Goal: Information Seeking & Learning: Learn about a topic

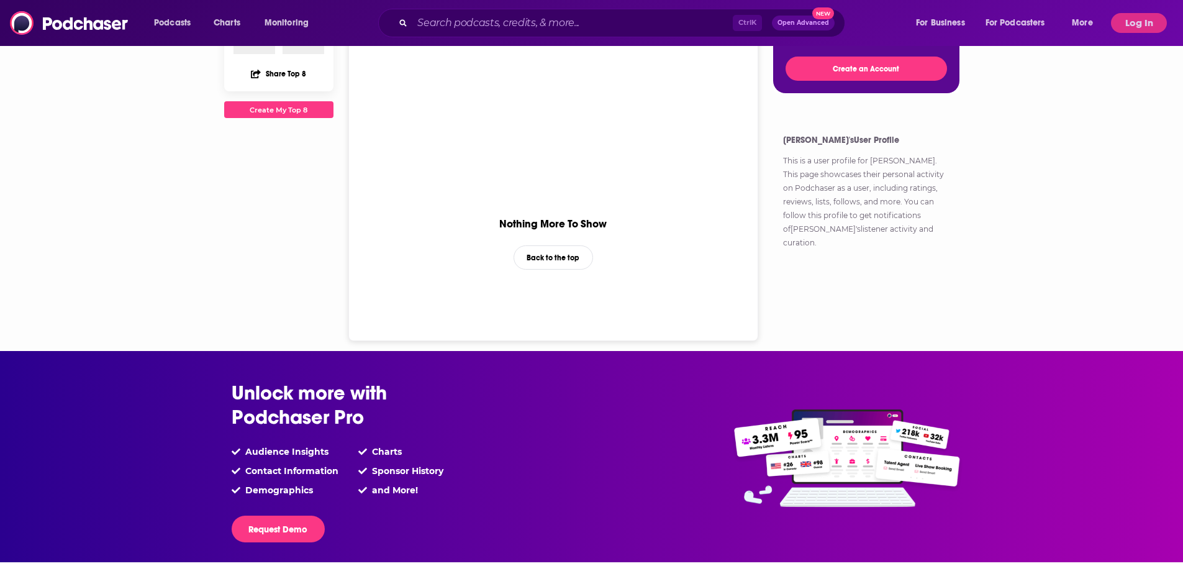
scroll to position [495, 0]
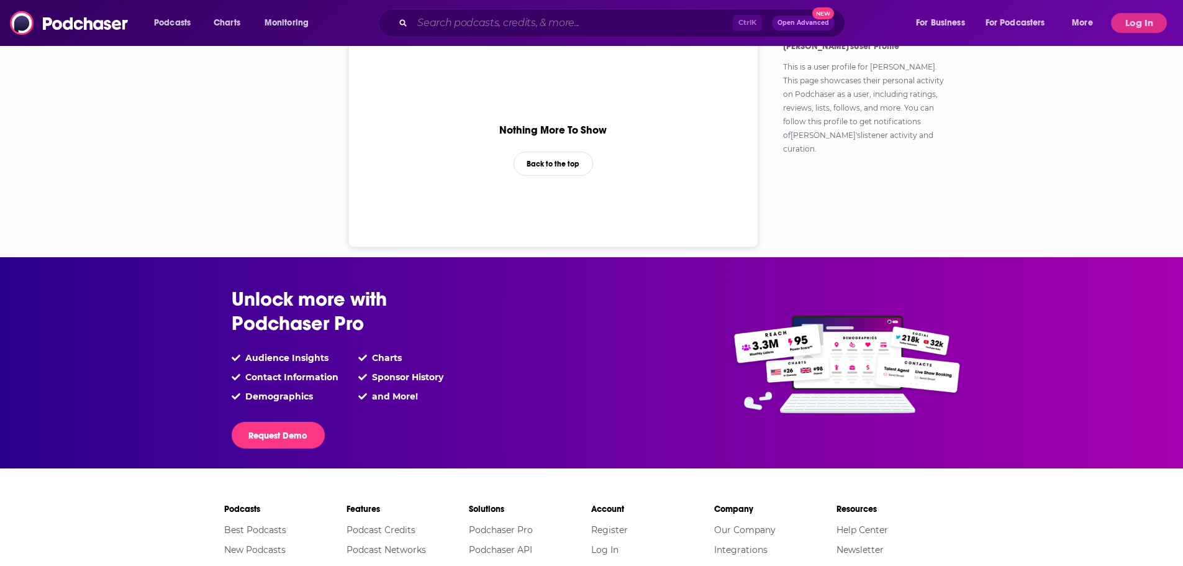
click at [533, 27] on input "Search podcasts, credits, & more..." at bounding box center [572, 23] width 320 height 20
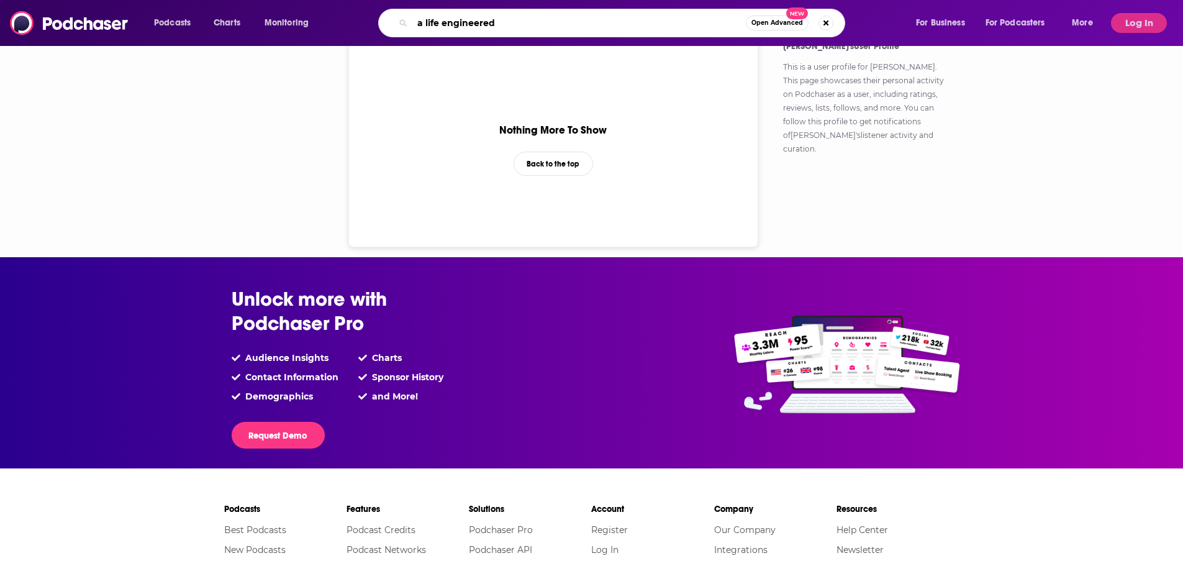
type input "a life engineered"
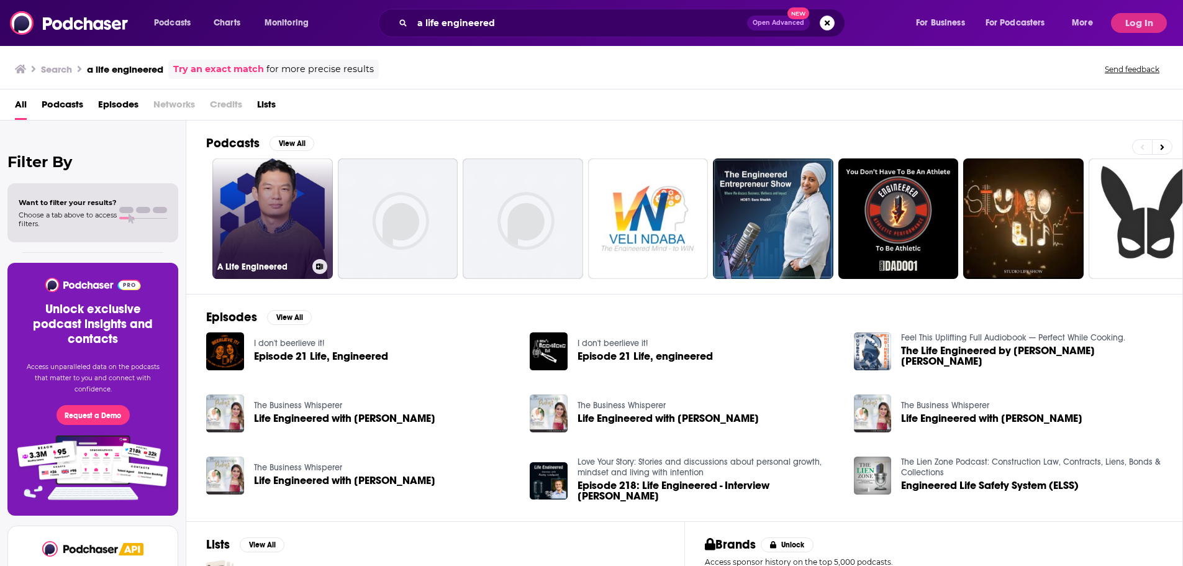
click at [313, 228] on link "A Life Engineered" at bounding box center [272, 218] width 120 height 120
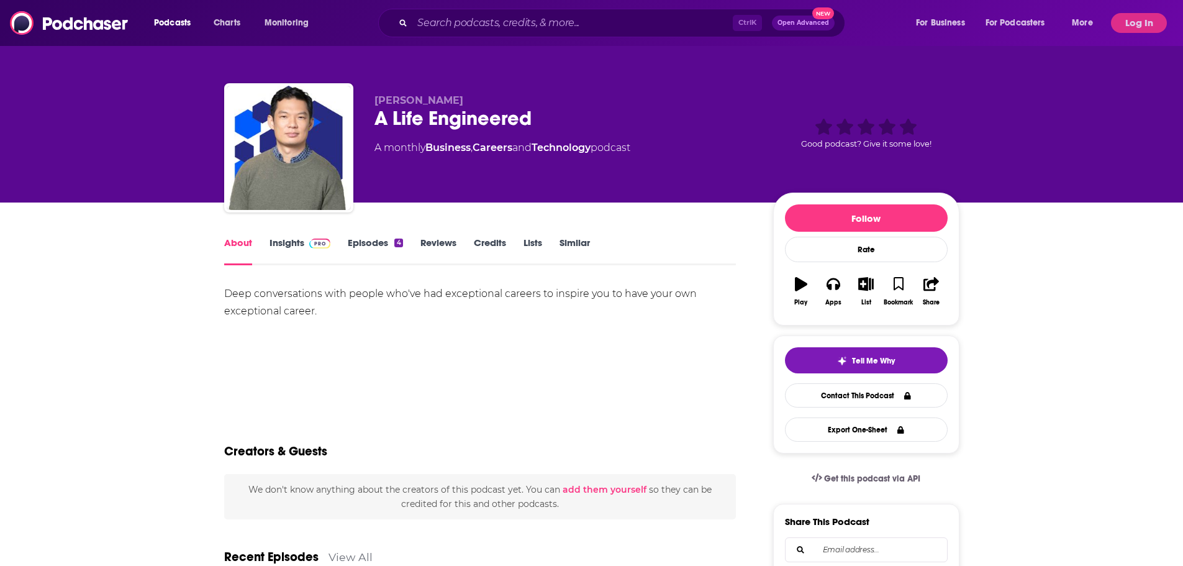
click at [302, 241] on link "Insights" at bounding box center [300, 251] width 61 height 29
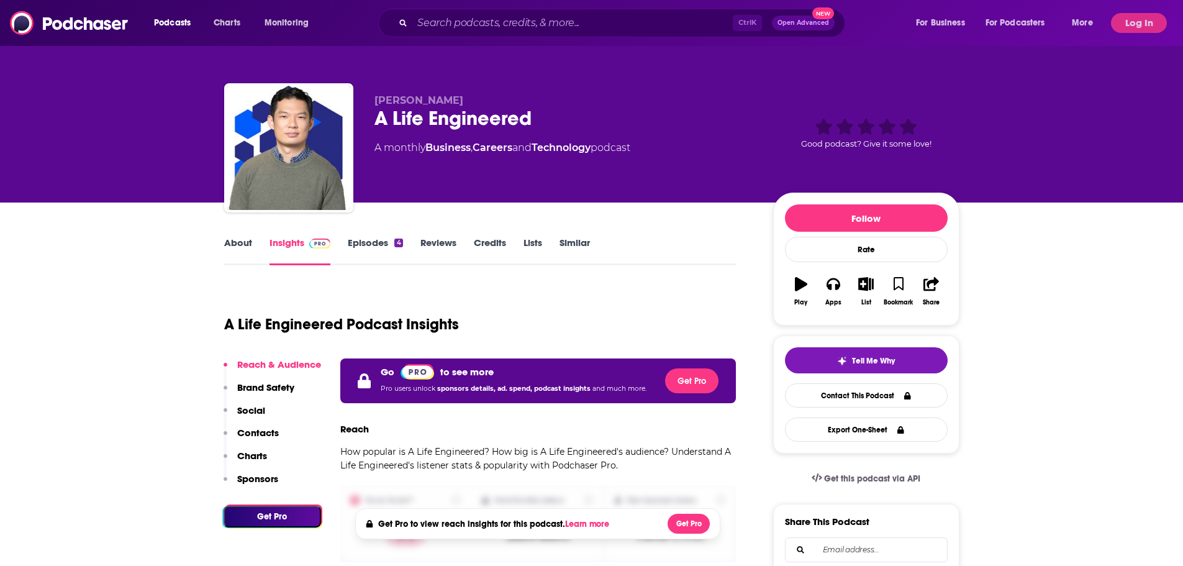
click at [1140, 23] on button "Log In" at bounding box center [1139, 23] width 56 height 20
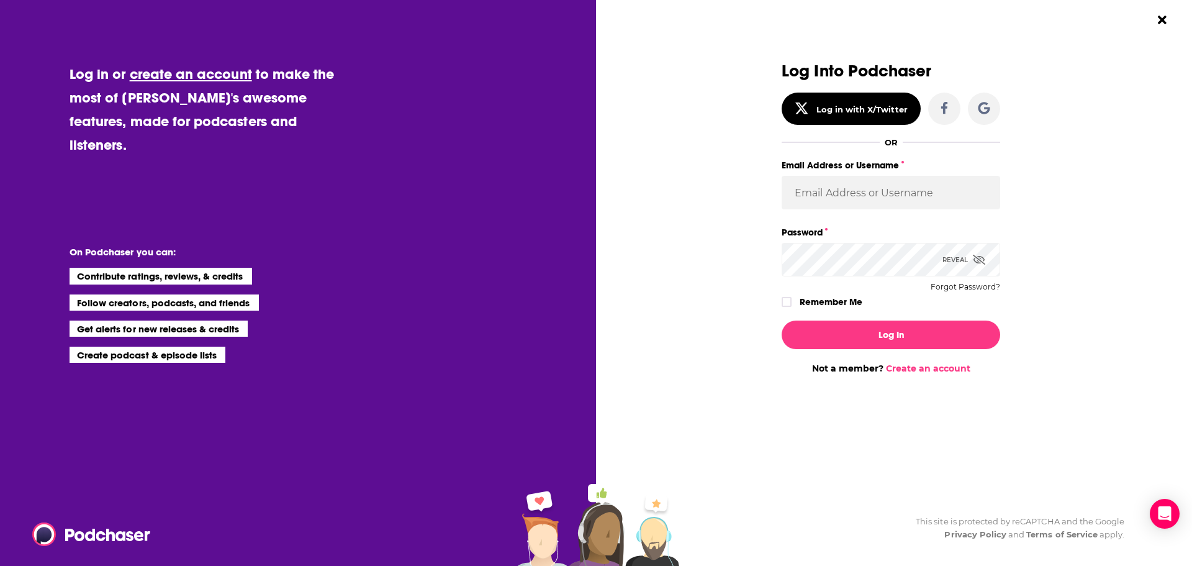
drag, startPoint x: 838, startPoint y: 235, endPoint x: 837, endPoint y: 242, distance: 6.5
click at [837, 240] on label "Password" at bounding box center [891, 232] width 219 height 16
click at [856, 191] on input "Email Address or Username" at bounding box center [891, 193] width 219 height 34
type input "[EMAIL_ADDRESS][DOMAIN_NAME]"
click at [830, 300] on label "Remember Me" at bounding box center [831, 302] width 63 height 16
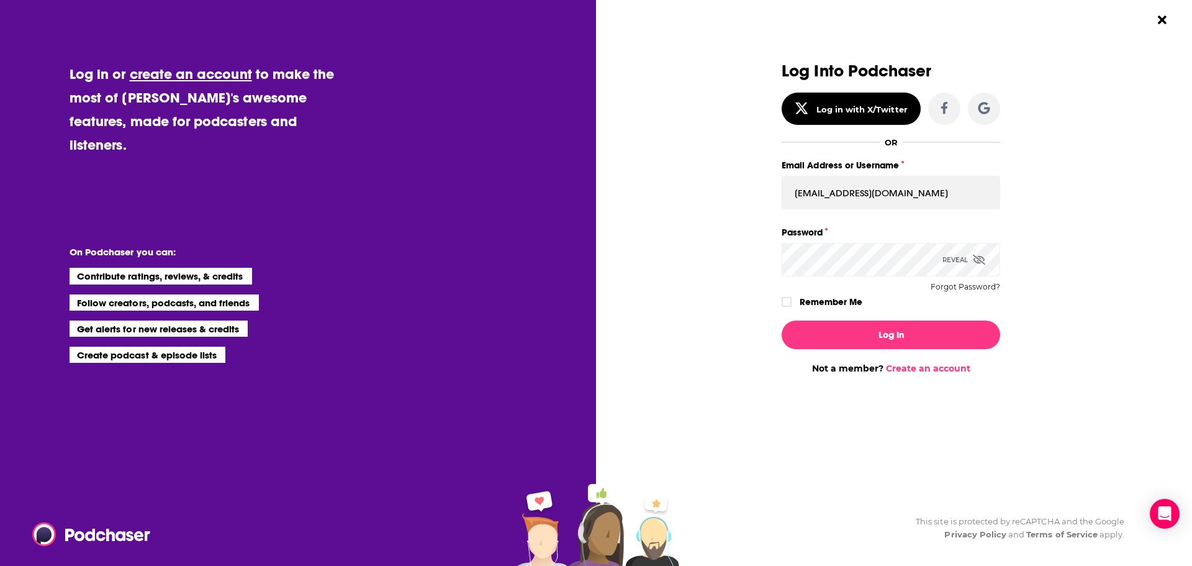
click at [791, 307] on input "rememberMe" at bounding box center [786, 307] width 7 height 0
click at [844, 332] on button "Log In" at bounding box center [891, 334] width 219 height 29
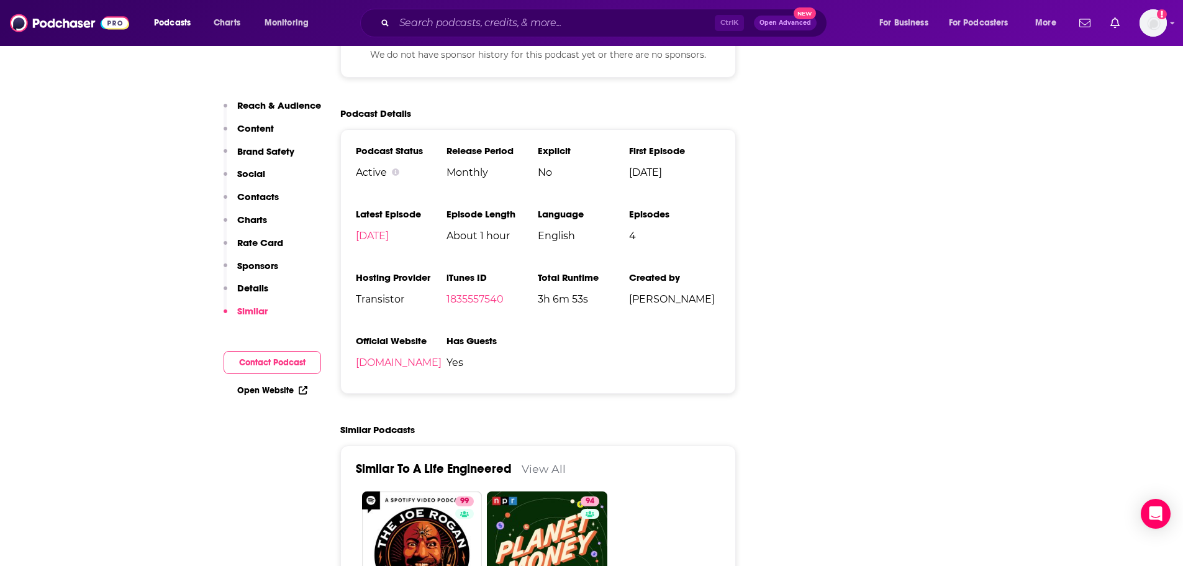
scroll to position [1677, 0]
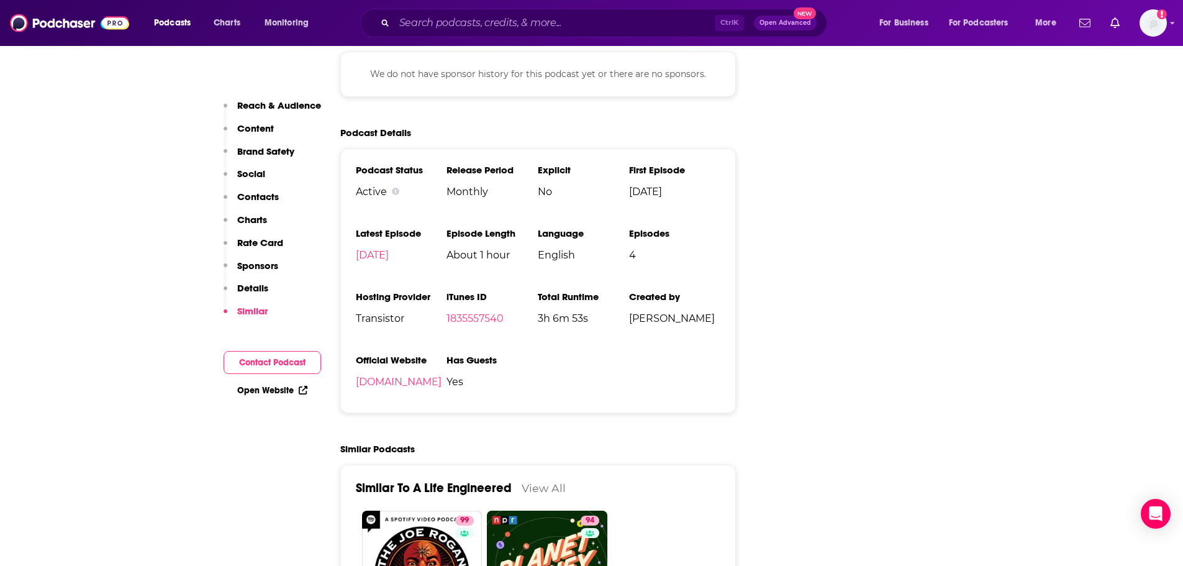
click at [256, 102] on p "Reach & Audience" at bounding box center [279, 105] width 84 height 12
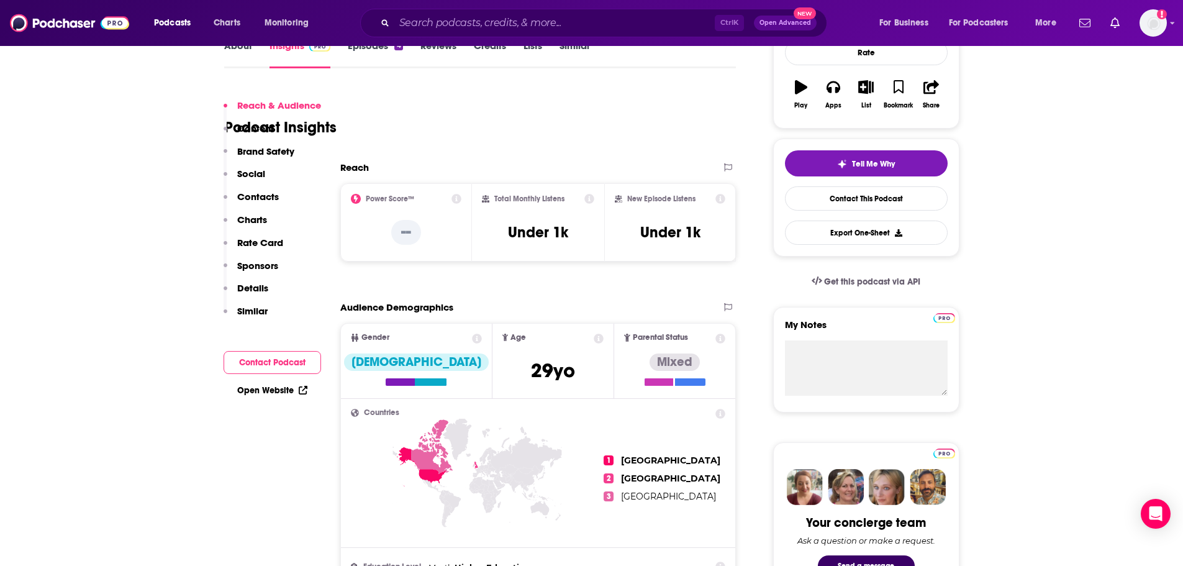
scroll to position [186, 0]
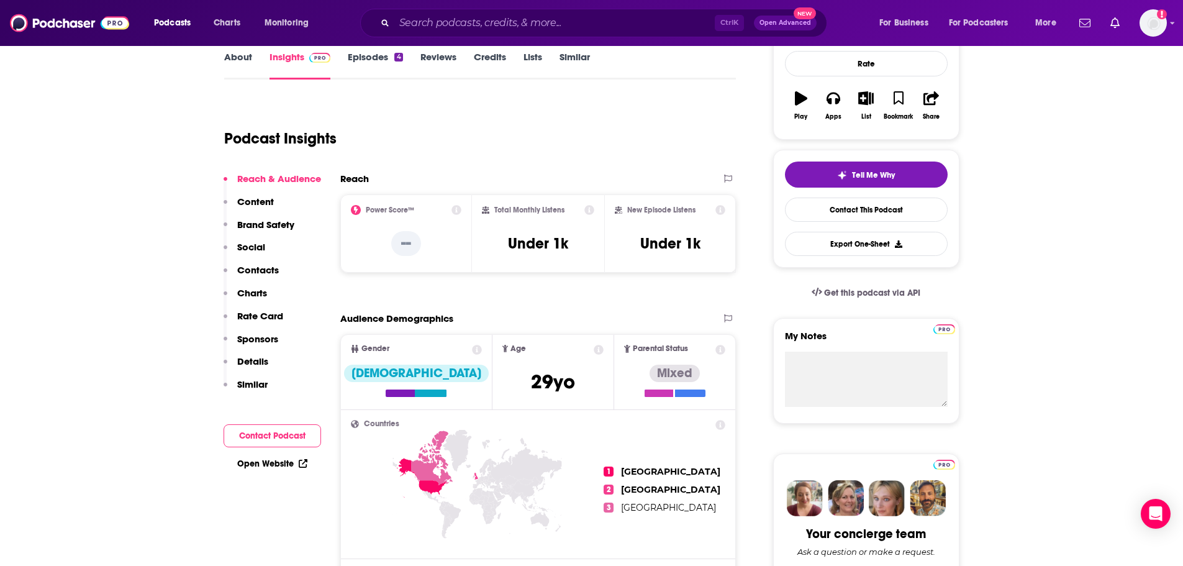
click at [461, 211] on icon at bounding box center [456, 210] width 10 height 10
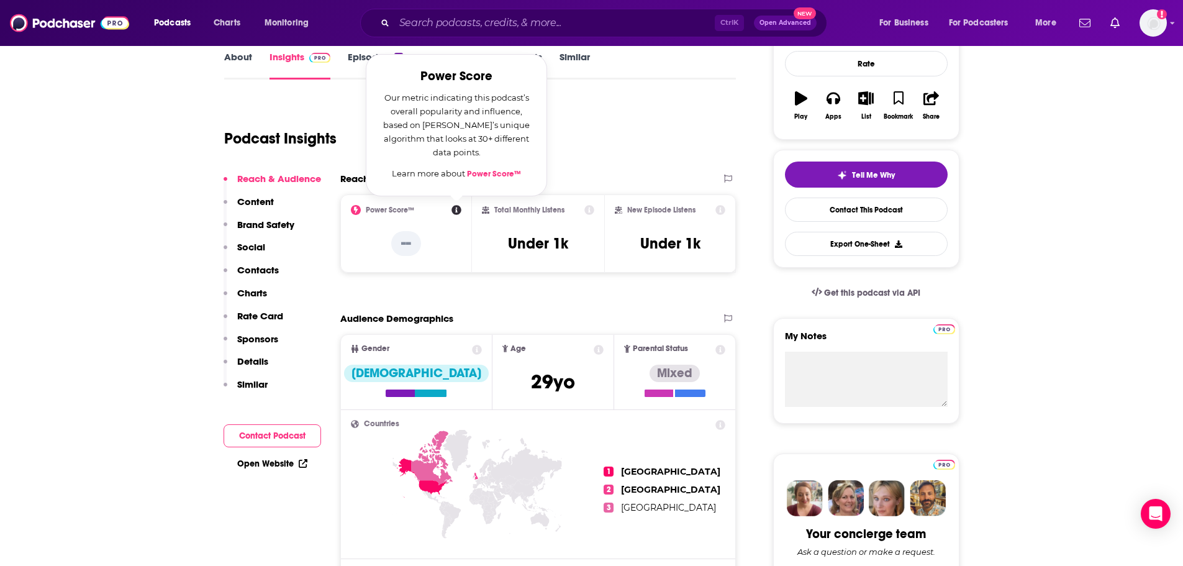
click at [579, 156] on div "Podcast Insights" at bounding box center [475, 130] width 502 height 63
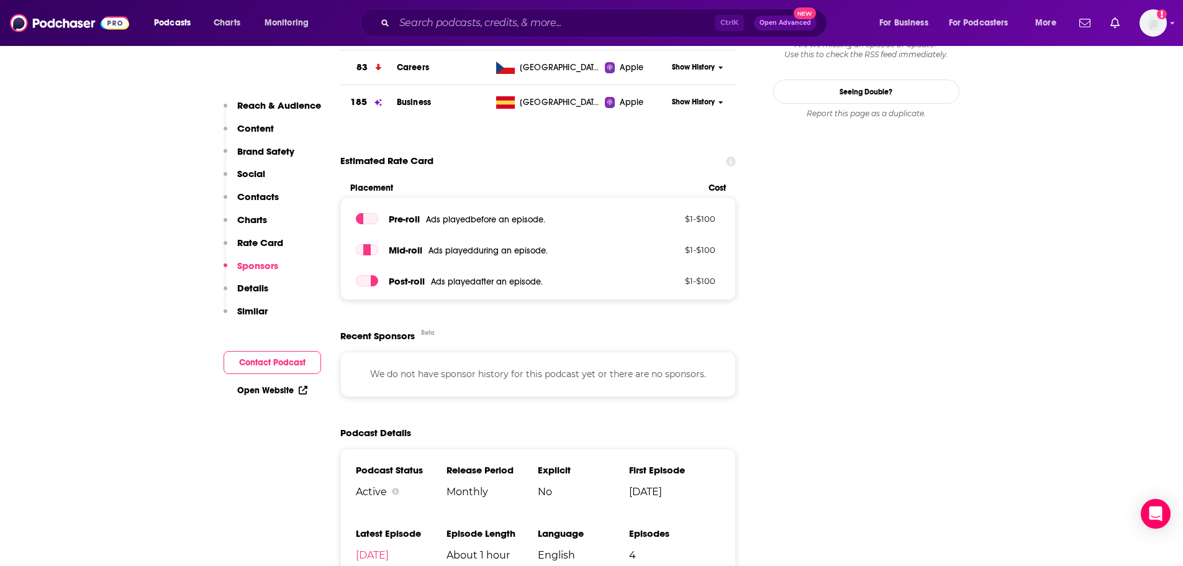
scroll to position [1615, 0]
